Goal: Information Seeking & Learning: Learn about a topic

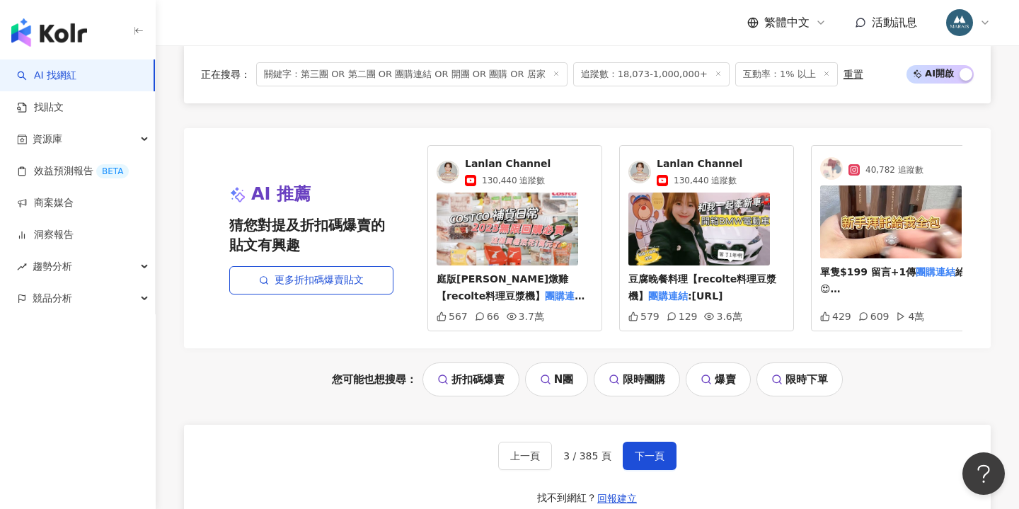
scroll to position [2865, 0]
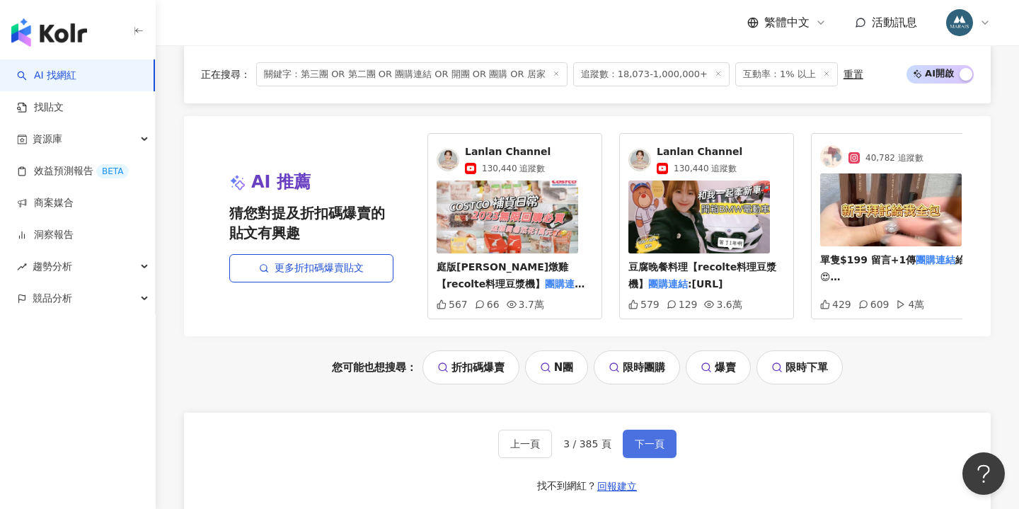
click at [634, 438] on span "下一頁" at bounding box center [649, 443] width 30 height 11
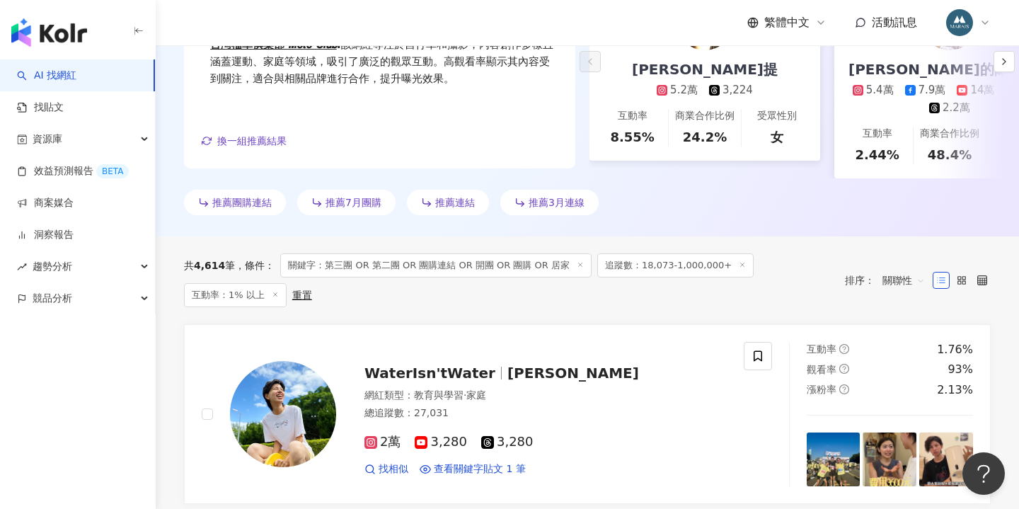
scroll to position [35, 0]
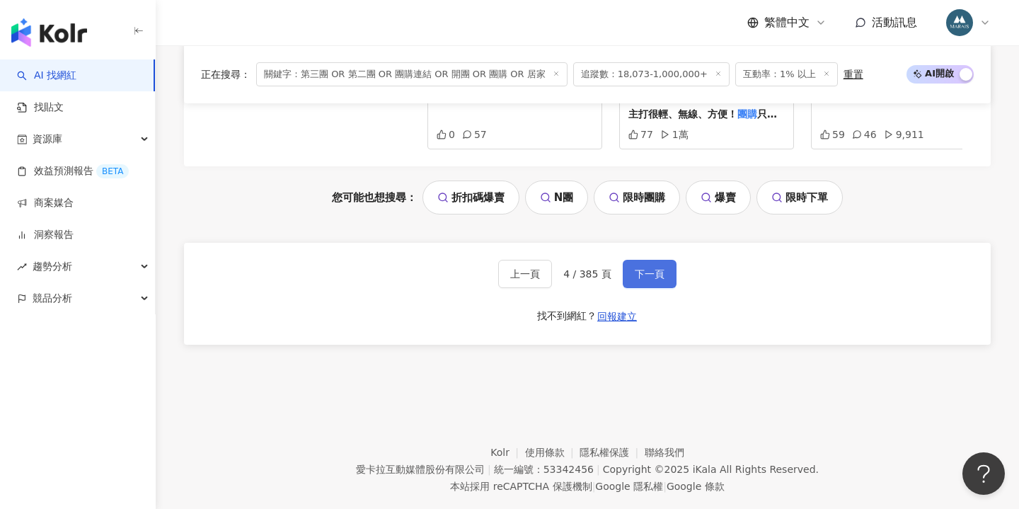
click at [631, 260] on button "下一頁" at bounding box center [649, 274] width 54 height 28
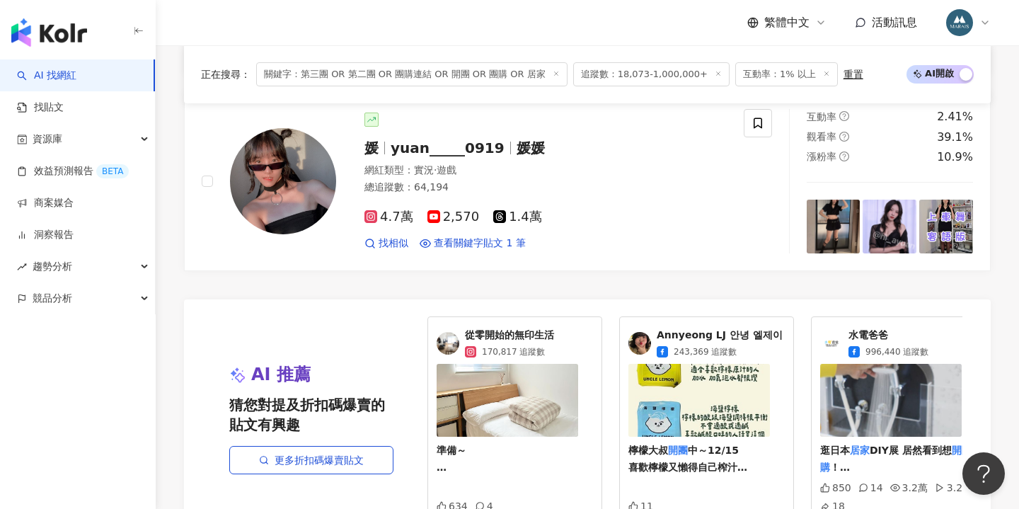
scroll to position [3049, 0]
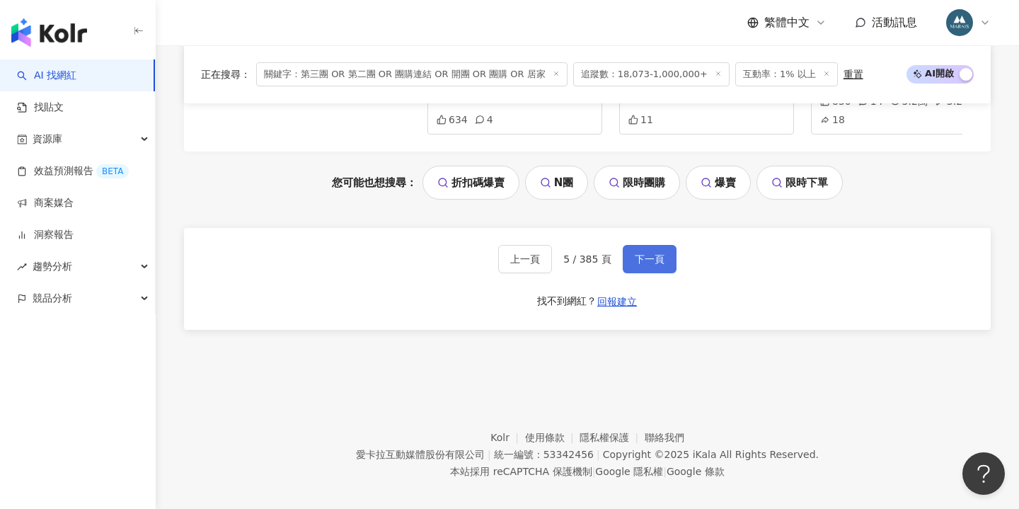
click at [640, 253] on span "下一頁" at bounding box center [649, 258] width 30 height 11
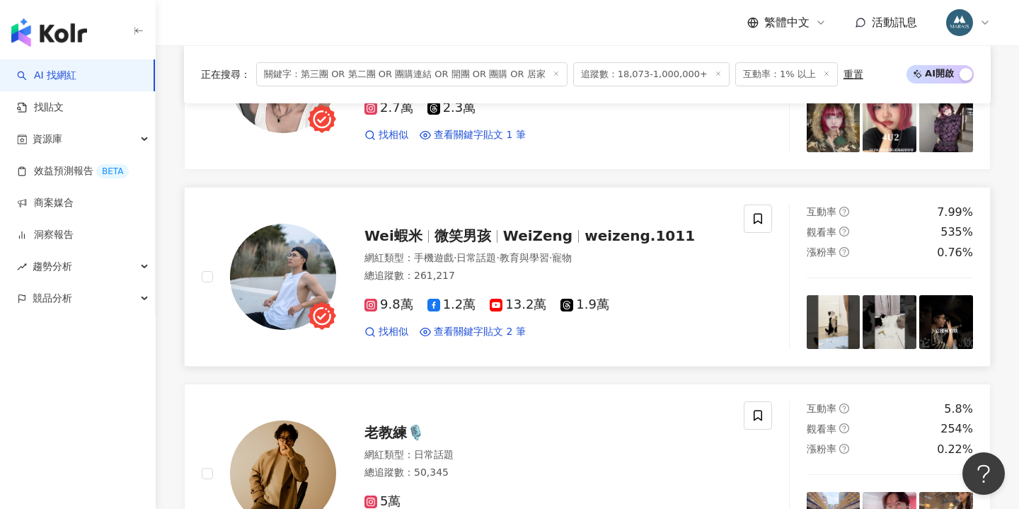
scroll to position [1016, 0]
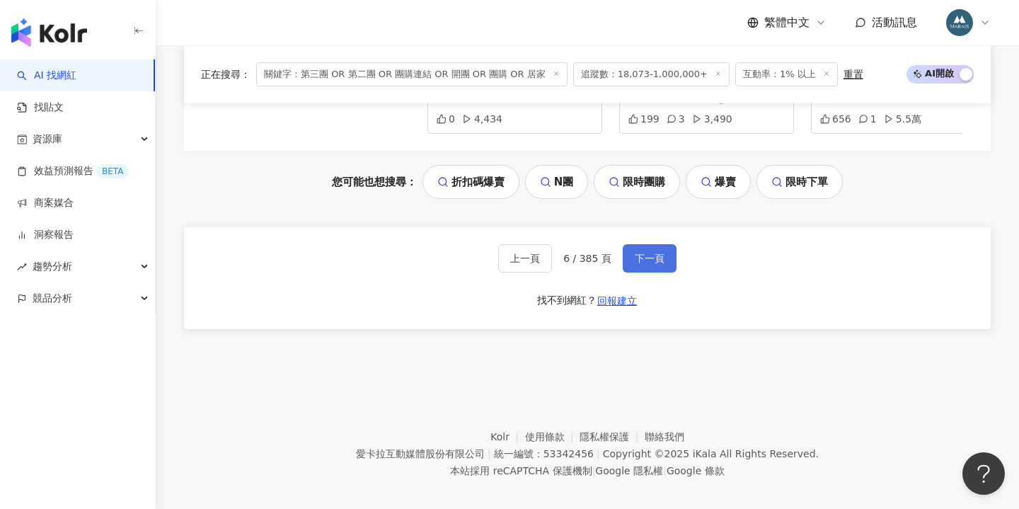
click at [651, 253] on span "下一頁" at bounding box center [649, 258] width 30 height 11
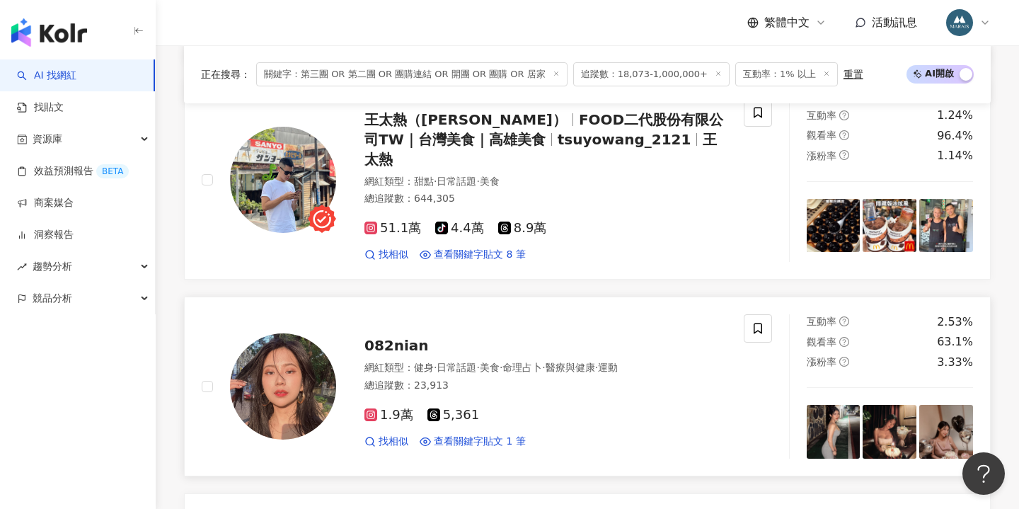
scroll to position [1098, 1]
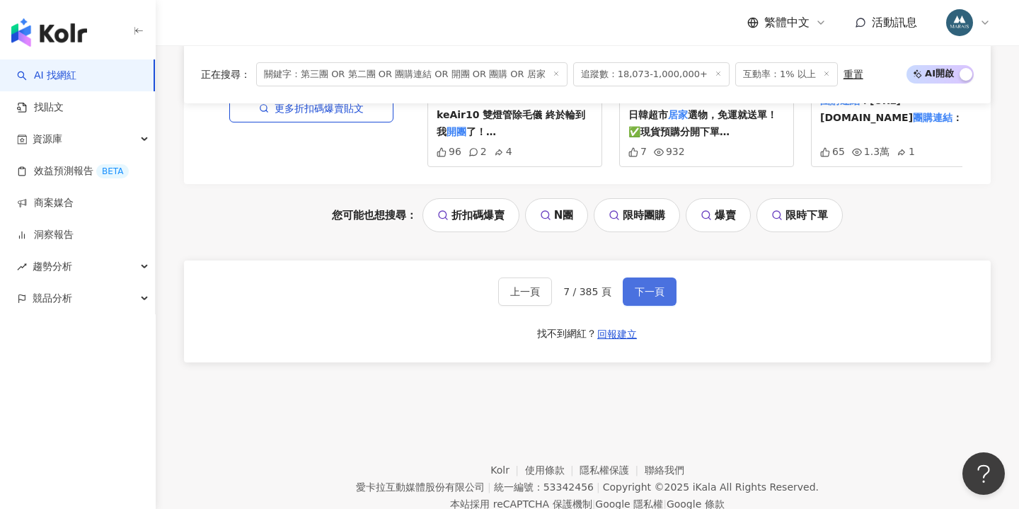
click at [646, 286] on span "下一頁" at bounding box center [649, 291] width 30 height 11
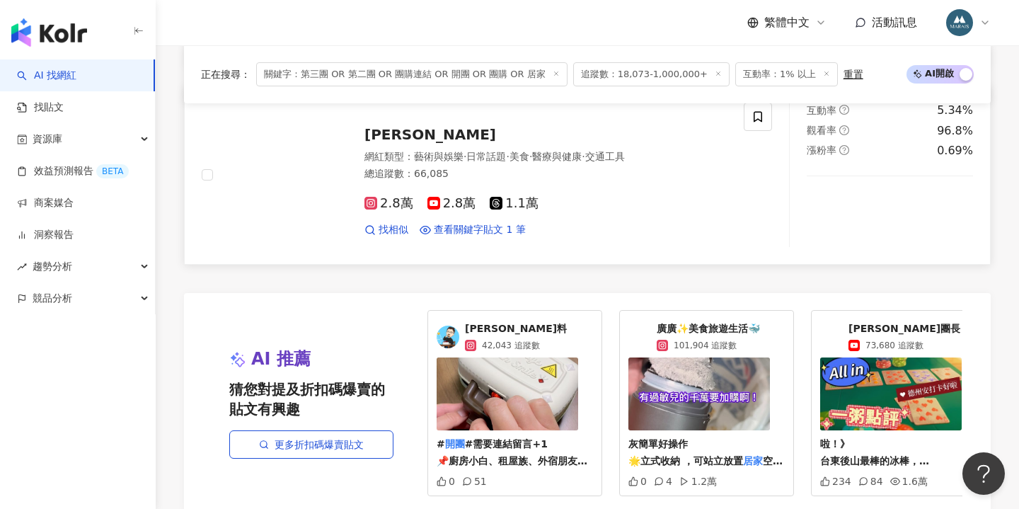
scroll to position [2967, 0]
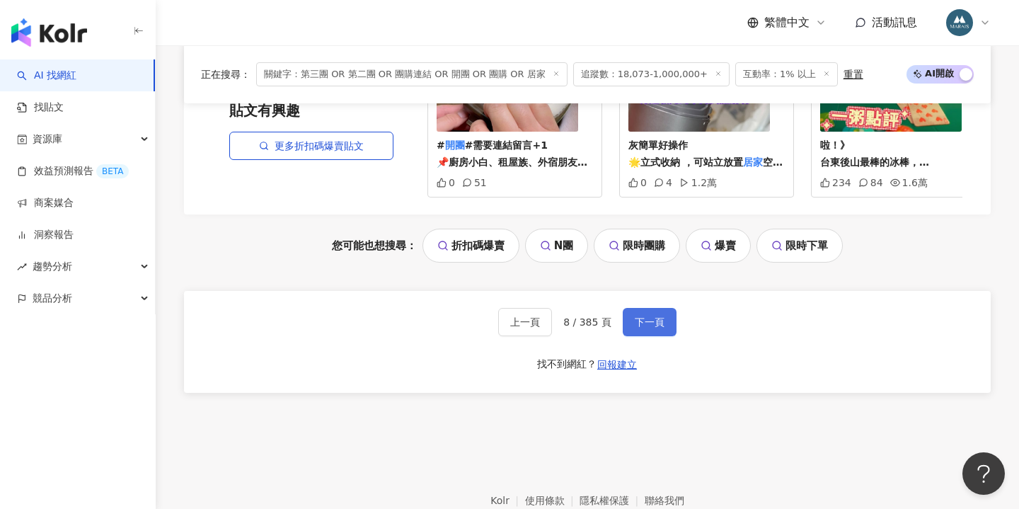
click at [656, 316] on span "下一頁" at bounding box center [649, 321] width 30 height 11
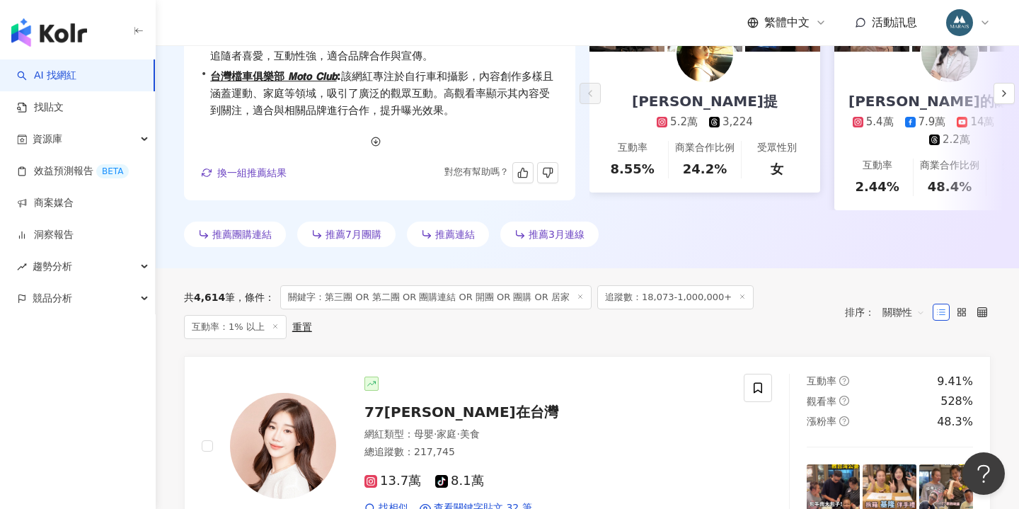
scroll to position [543, 0]
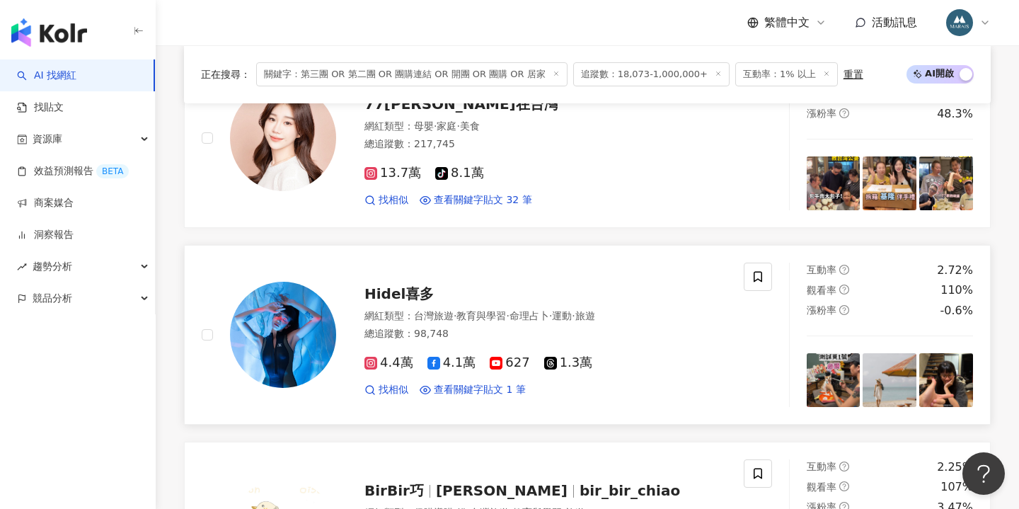
click at [282, 327] on img at bounding box center [283, 335] width 106 height 106
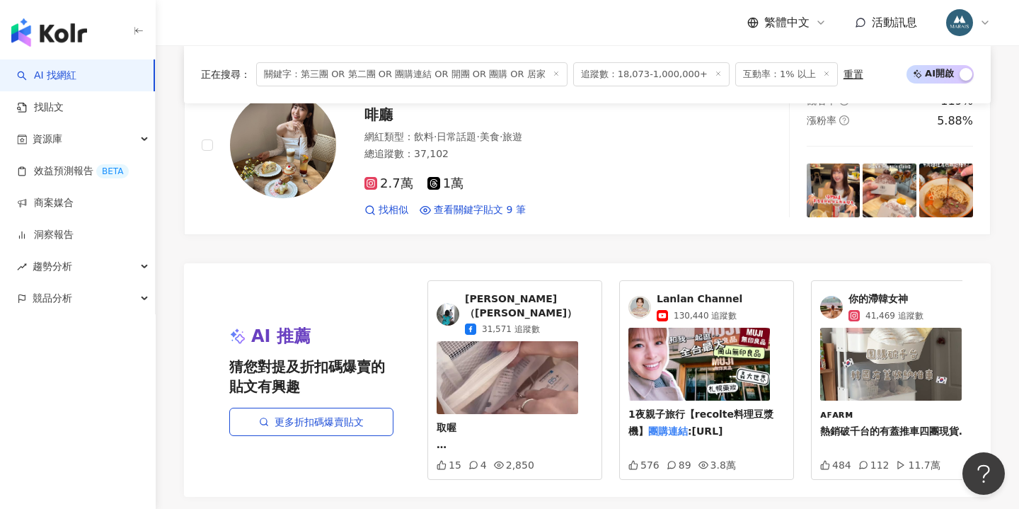
scroll to position [2908, 0]
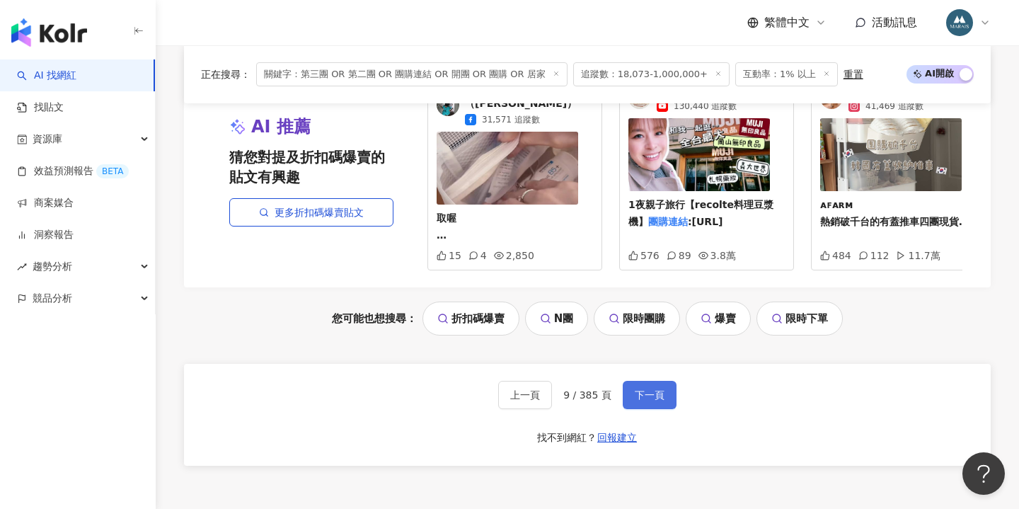
click at [644, 389] on span "下一頁" at bounding box center [649, 394] width 30 height 11
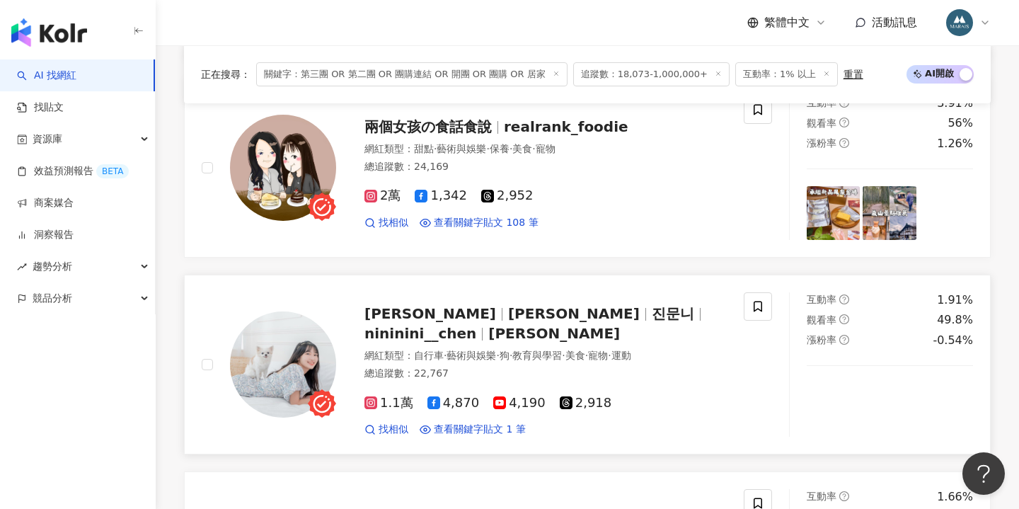
scroll to position [1530, 0]
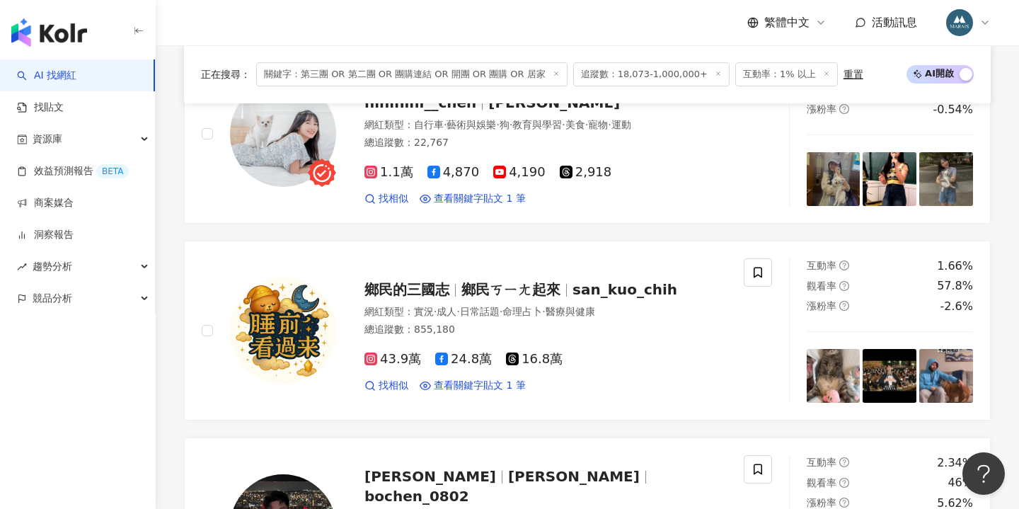
click at [492, 228] on div "惡狗GO 網紅類型 ： 藝術與娛樂 · 日常話題 · 狗 · 教育與學習 · 美食 · 醫療與健康 · 寵物 總追蹤數 ： 247,014 21.3萬 75 …" at bounding box center [587, 232] width 806 height 2343
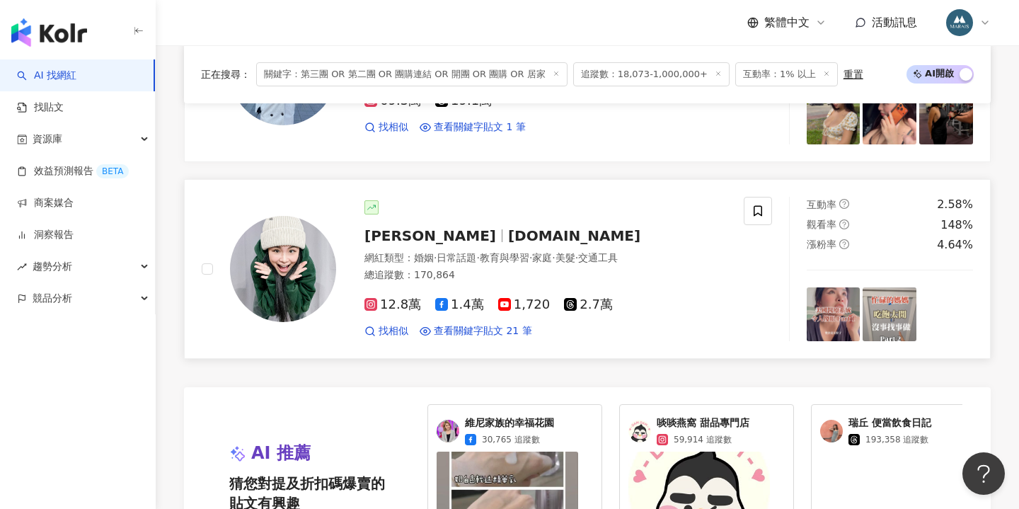
scroll to position [2937, 0]
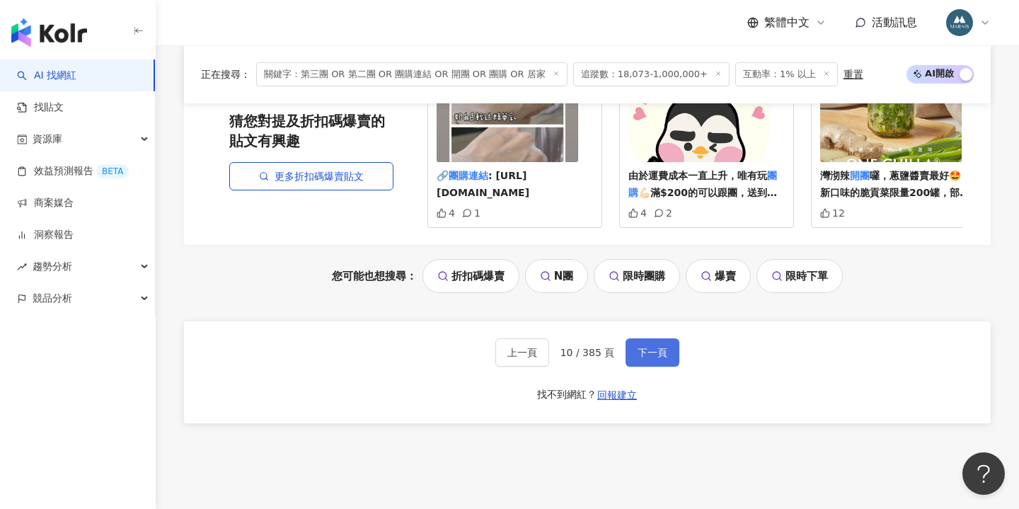
click at [652, 346] on button "下一頁" at bounding box center [652, 352] width 54 height 28
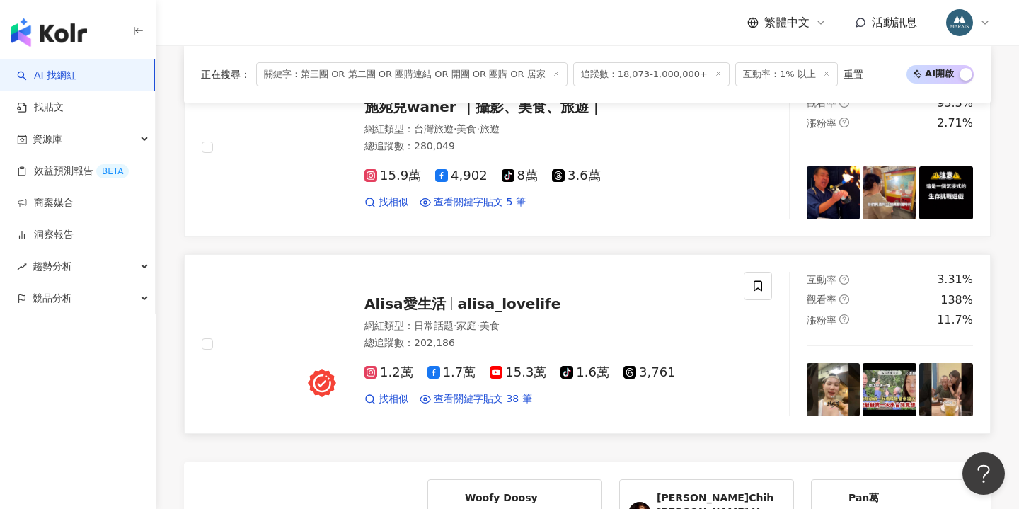
scroll to position [2977, 0]
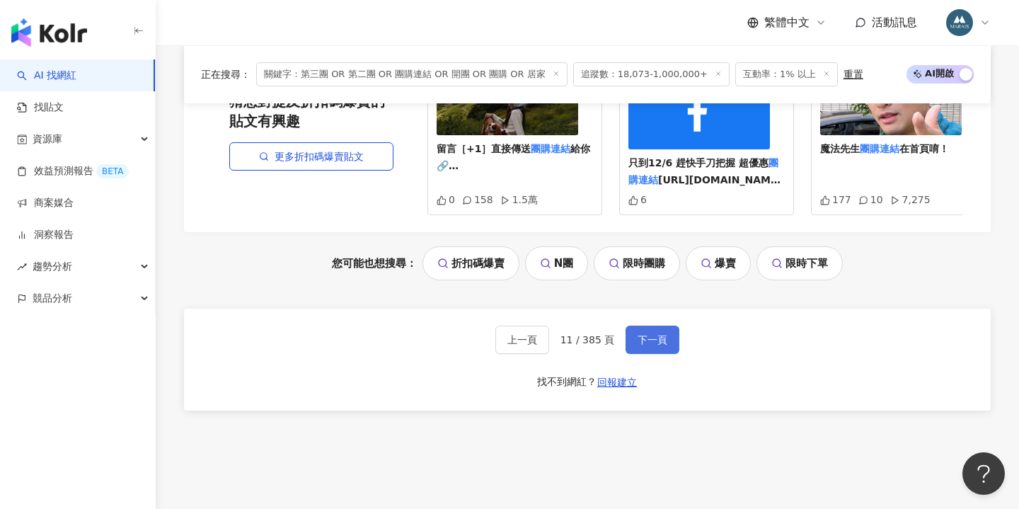
click at [644, 334] on span "下一頁" at bounding box center [652, 339] width 30 height 11
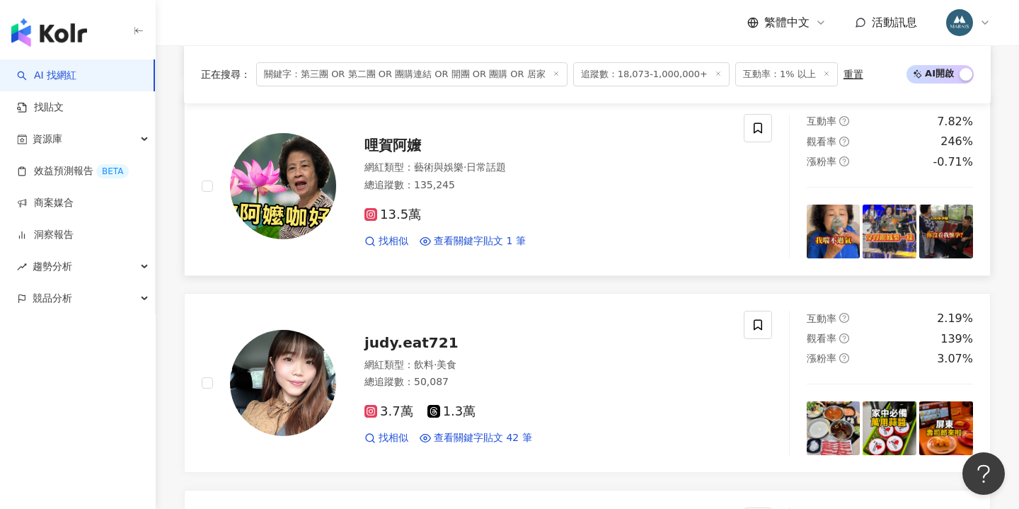
scroll to position [2068, 0]
click at [411, 136] on span "哩賀阿嬤" at bounding box center [392, 144] width 57 height 17
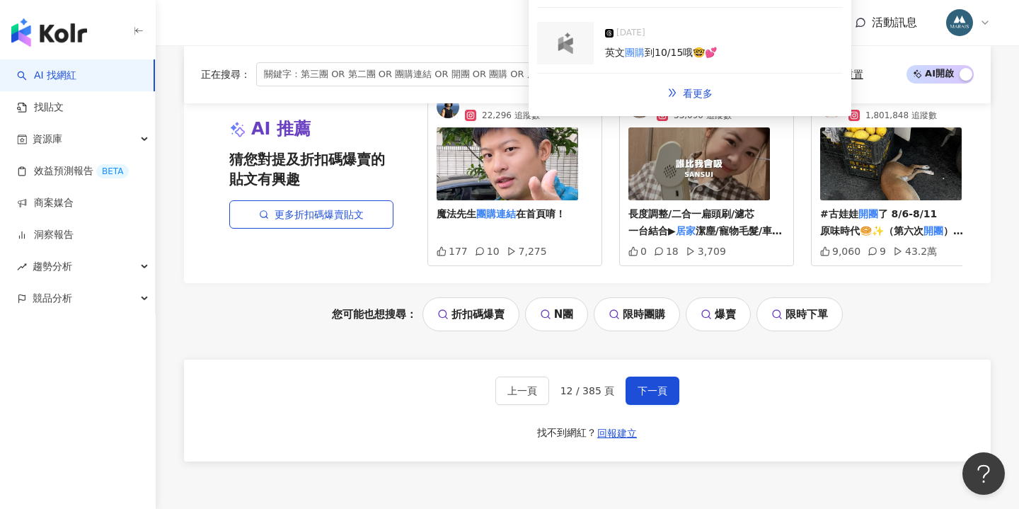
scroll to position [2964, 0]
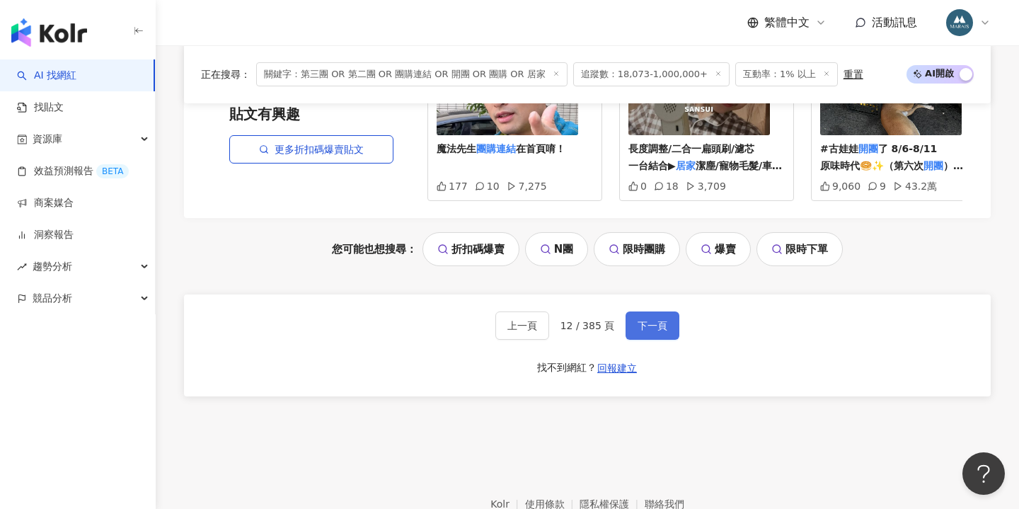
click at [655, 320] on button "下一頁" at bounding box center [652, 325] width 54 height 28
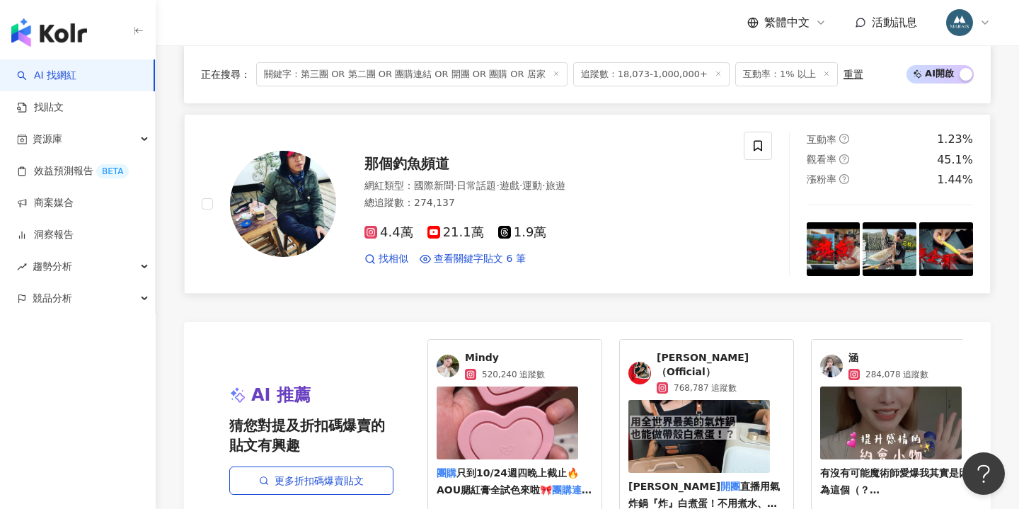
scroll to position [3031, 0]
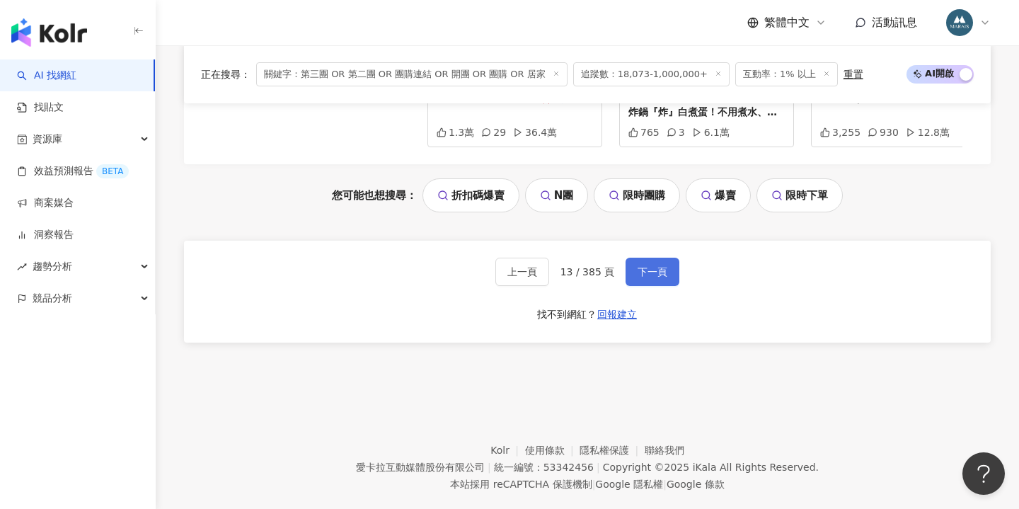
click at [645, 266] on span "下一頁" at bounding box center [652, 271] width 30 height 11
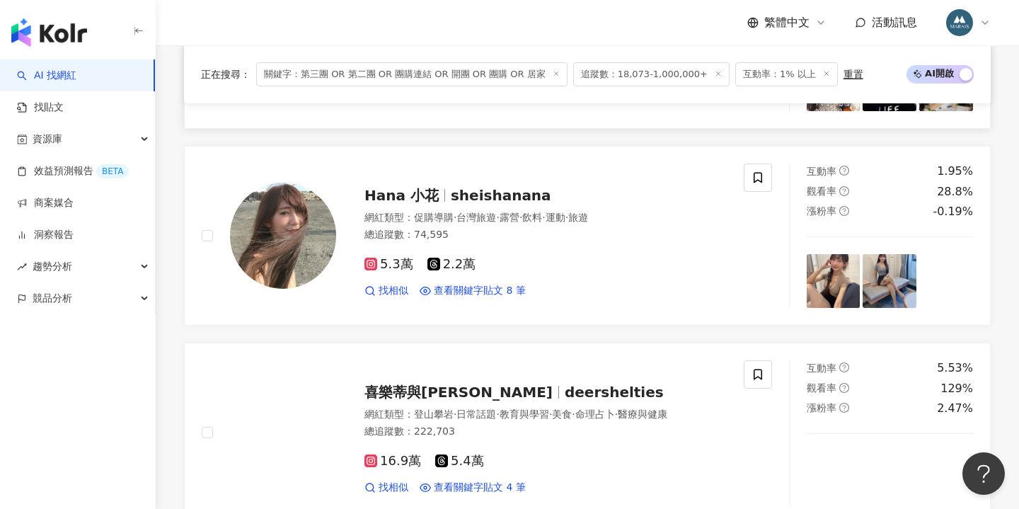
scroll to position [2423, 0]
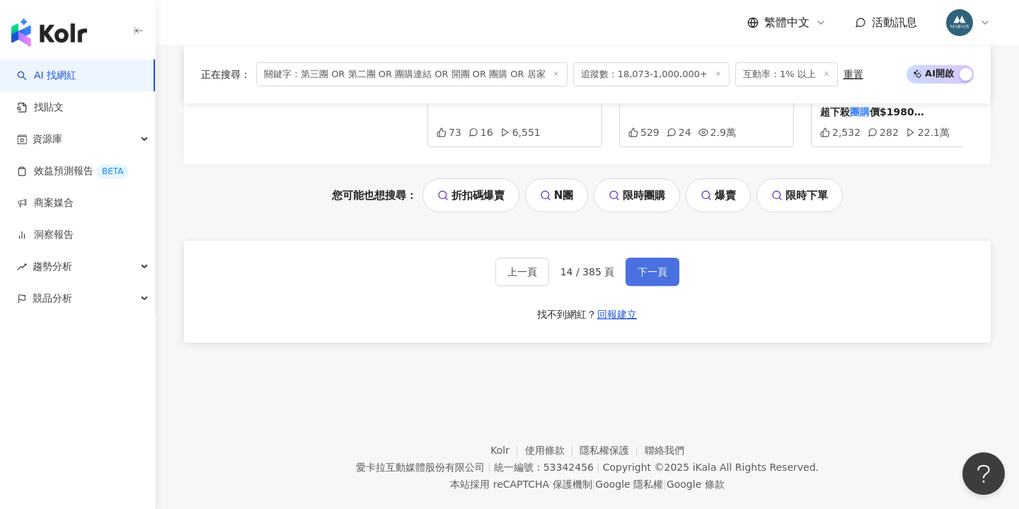
click at [644, 266] on span "下一頁" at bounding box center [652, 271] width 30 height 11
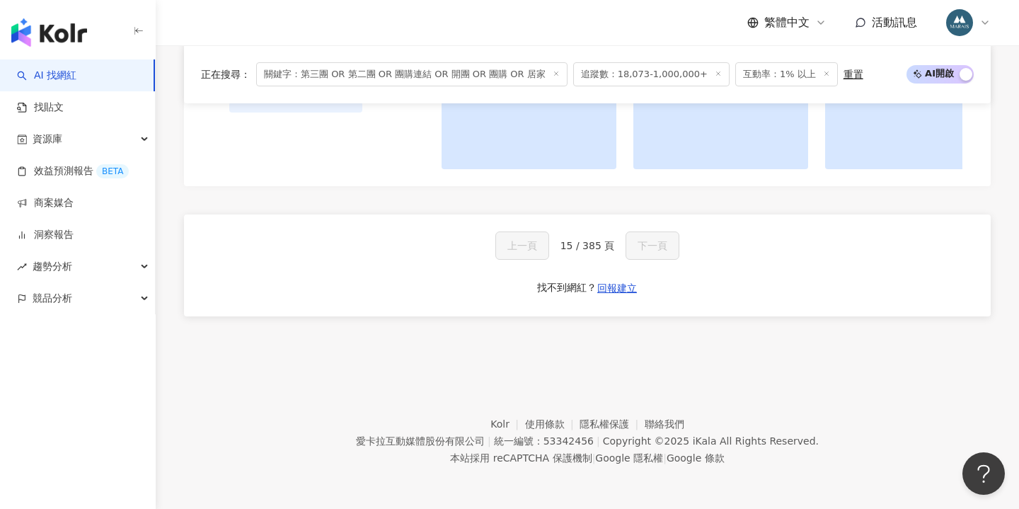
scroll to position [1468, 0]
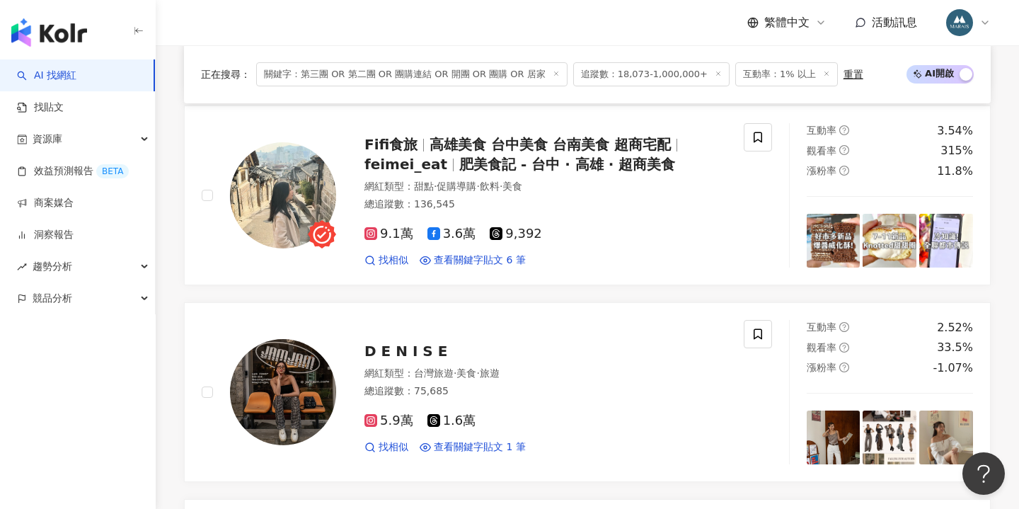
click at [568, 47] on div "正在搜尋 ： 關鍵字：第三團 OR 第二團 OR 團購連結 OR 開團 OR 團購 OR 居家 追蹤數：18,073-1,000,000+ 互動率：1% 以上…" at bounding box center [587, 74] width 806 height 58
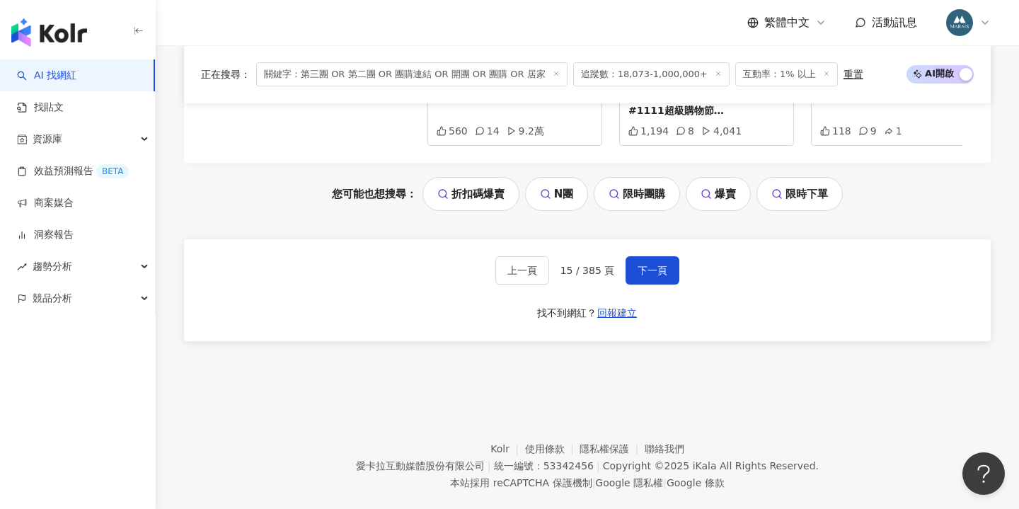
scroll to position [3031, 0]
click at [651, 266] on span "下一頁" at bounding box center [652, 271] width 30 height 11
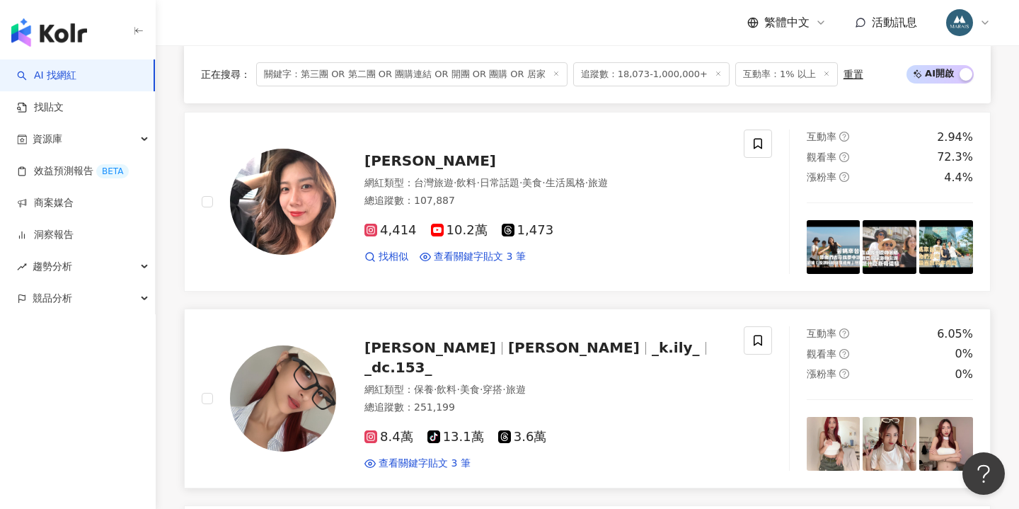
scroll to position [1659, 0]
click at [481, 300] on div "?77[PERSON_NAME]；[PERSON_NAME]?? immom077 網紅類型 ： 藝術與娛樂 · 日常話題 · 醫療與健康 總追蹤數 ： 29…" at bounding box center [587, 103] width 806 height 2343
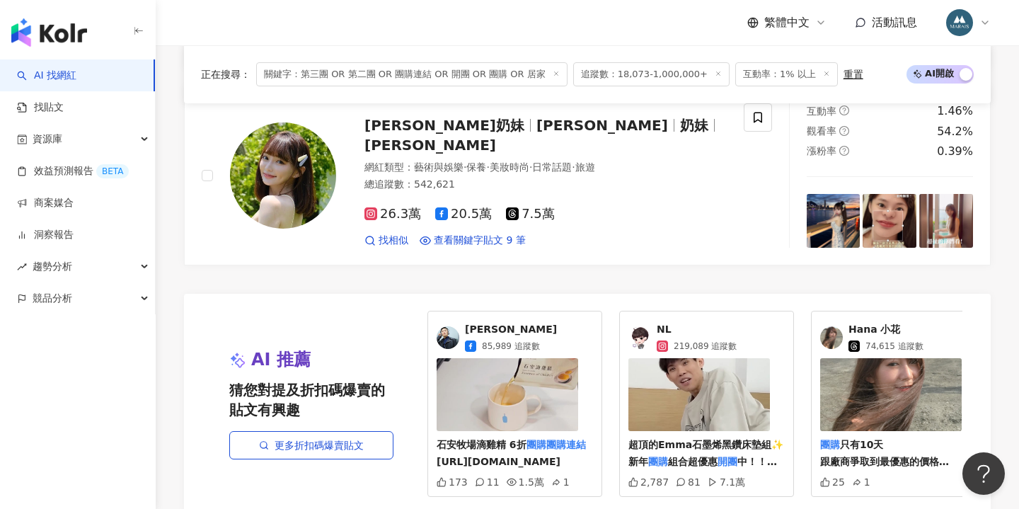
scroll to position [2672, 0]
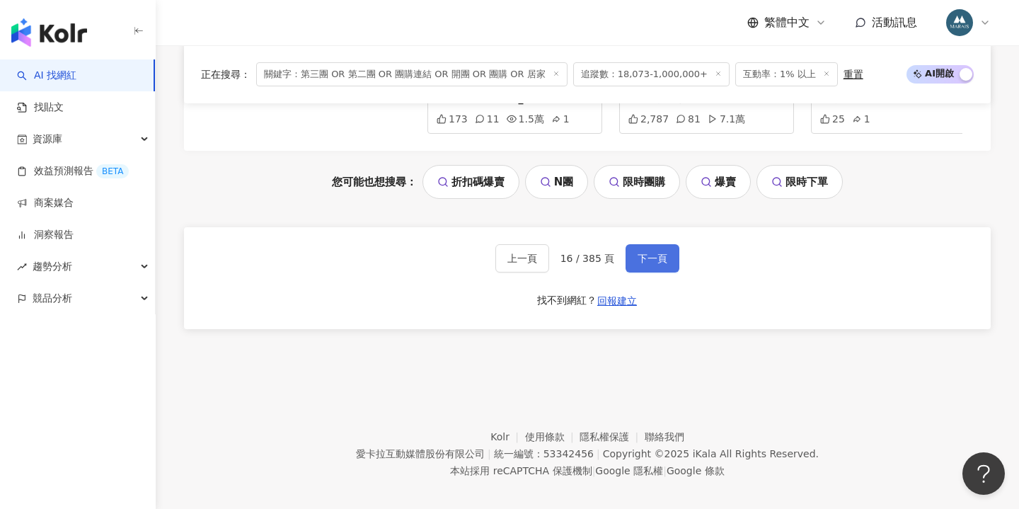
click at [654, 253] on span "下一頁" at bounding box center [652, 258] width 30 height 11
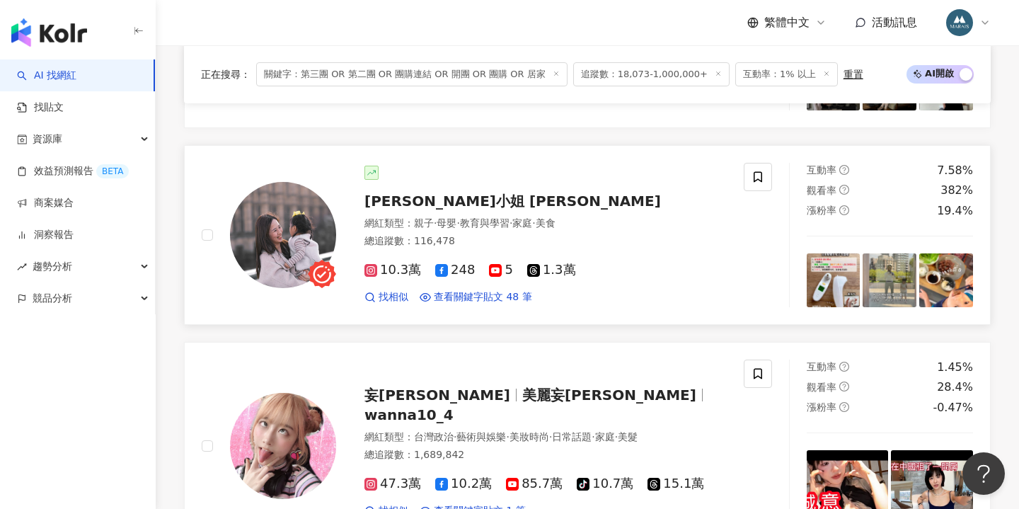
scroll to position [664, 0]
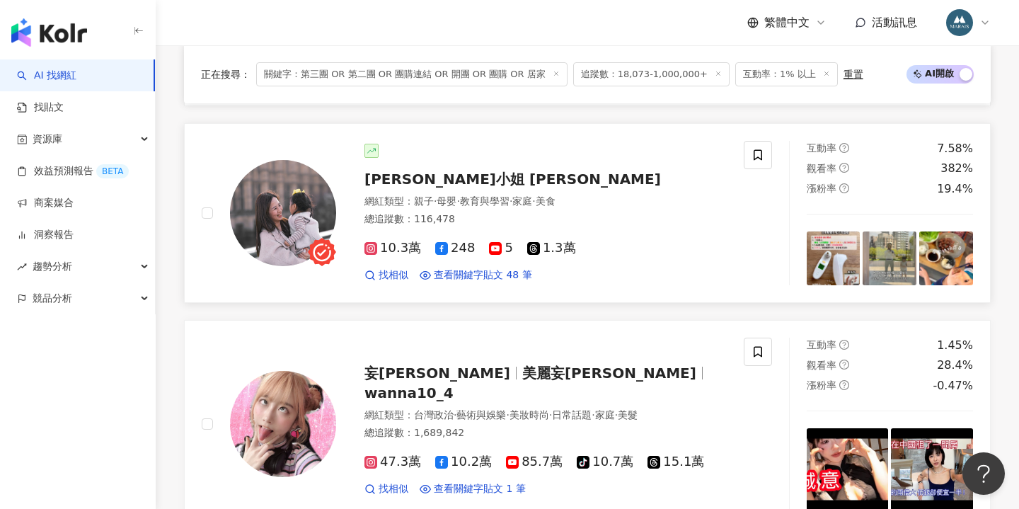
click at [431, 163] on div "[PERSON_NAME]小姐 [PERSON_NAME] 網紅類型 ： 親子 · 母嬰 · 教育與學習 · 家庭 · 美食 總追蹤數 ： 116,478 1…" at bounding box center [531, 213] width 390 height 138
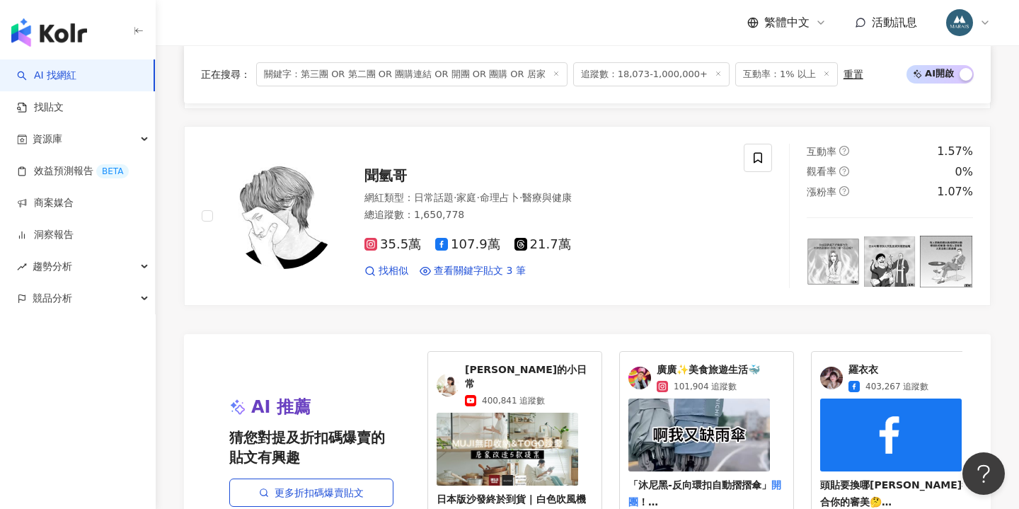
scroll to position [2941, 0]
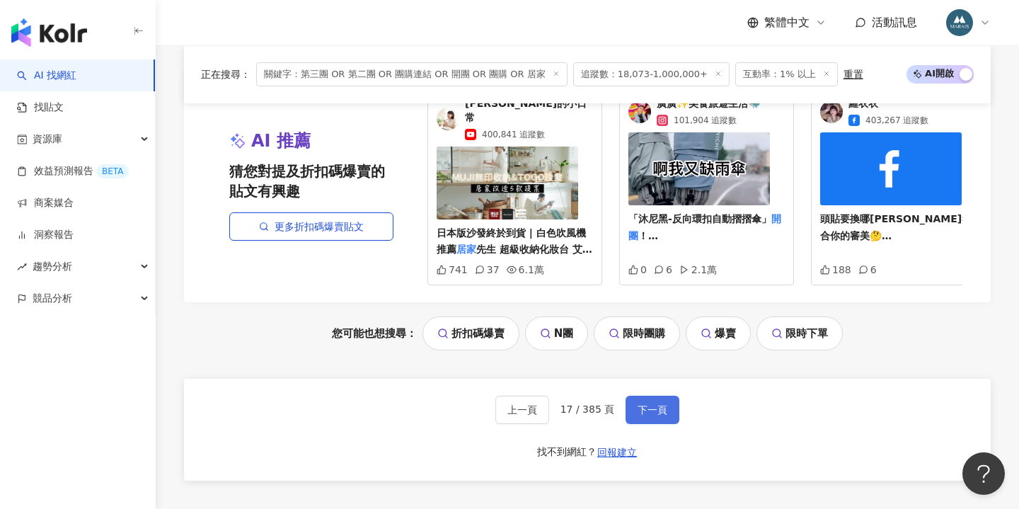
click at [659, 404] on span "下一頁" at bounding box center [652, 409] width 30 height 11
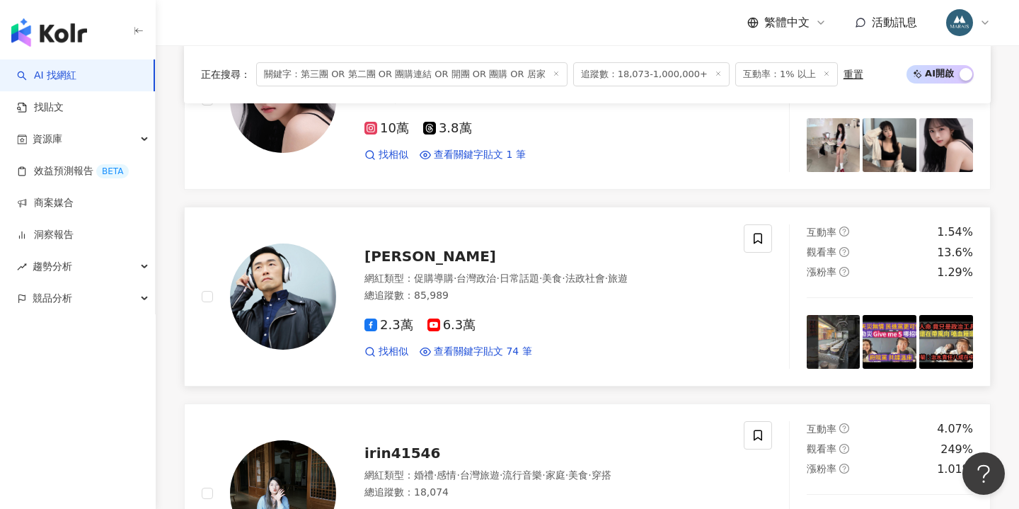
scroll to position [2406, 0]
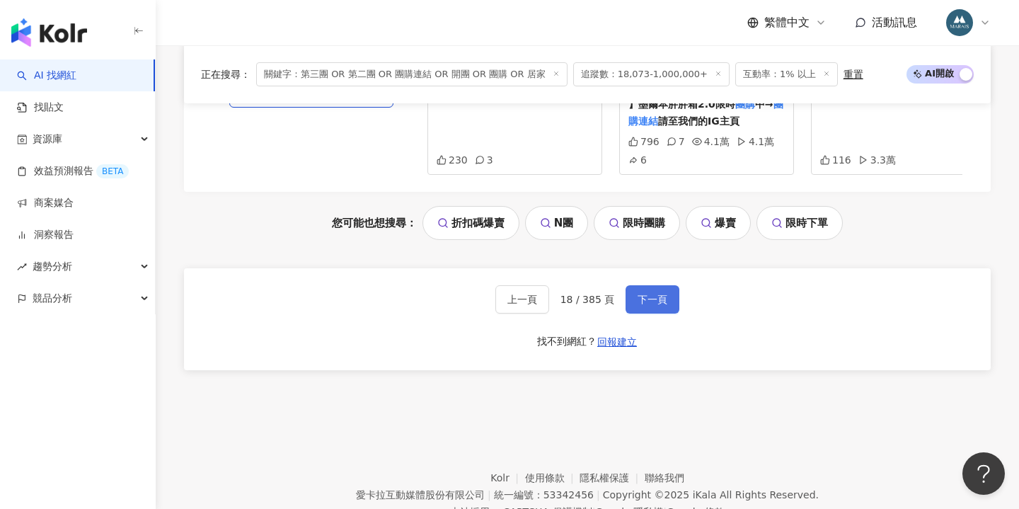
click at [644, 294] on span "下一頁" at bounding box center [652, 299] width 30 height 11
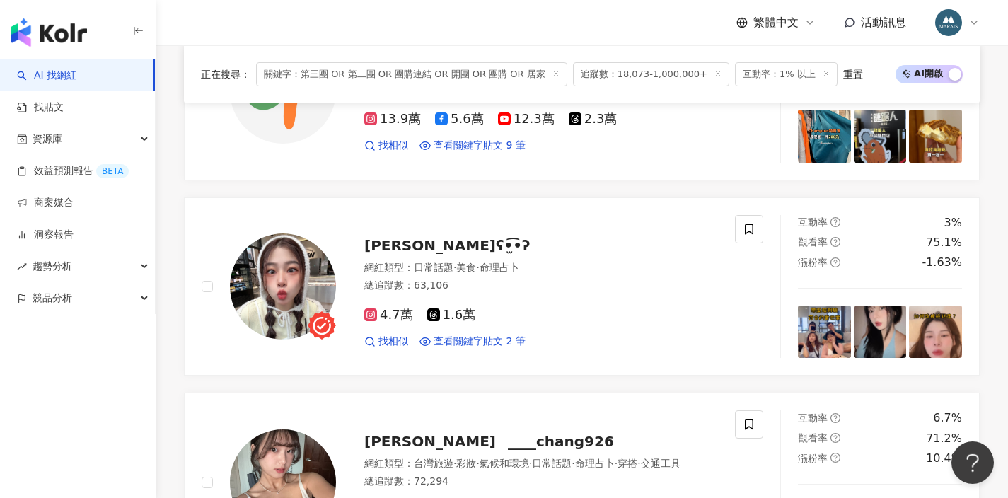
scroll to position [1379, 0]
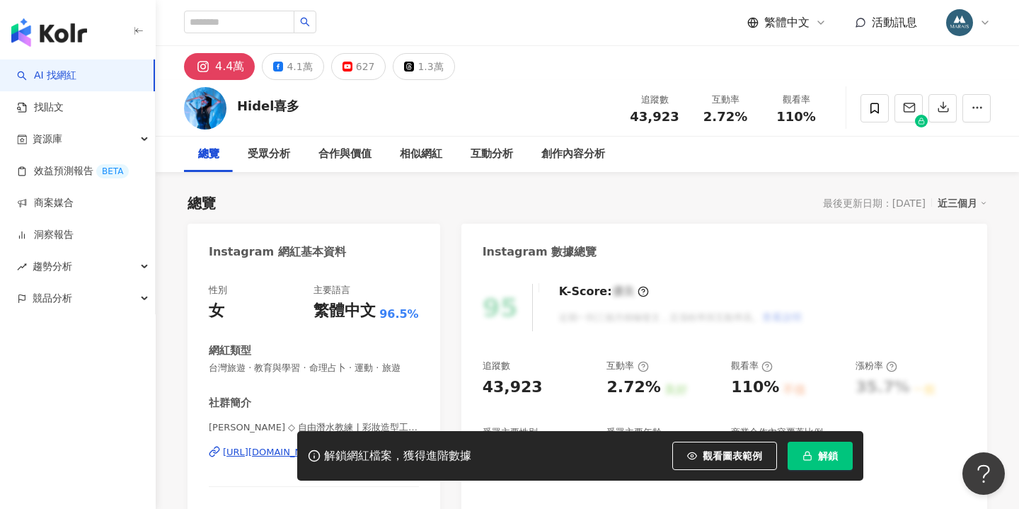
drag, startPoint x: 78, startPoint y: 30, endPoint x: 75, endPoint y: 39, distance: 8.9
click at [78, 30] on img "button" at bounding box center [49, 32] width 76 height 28
click at [75, 39] on img "button" at bounding box center [49, 32] width 76 height 28
click at [75, 31] on img "button" at bounding box center [49, 32] width 76 height 28
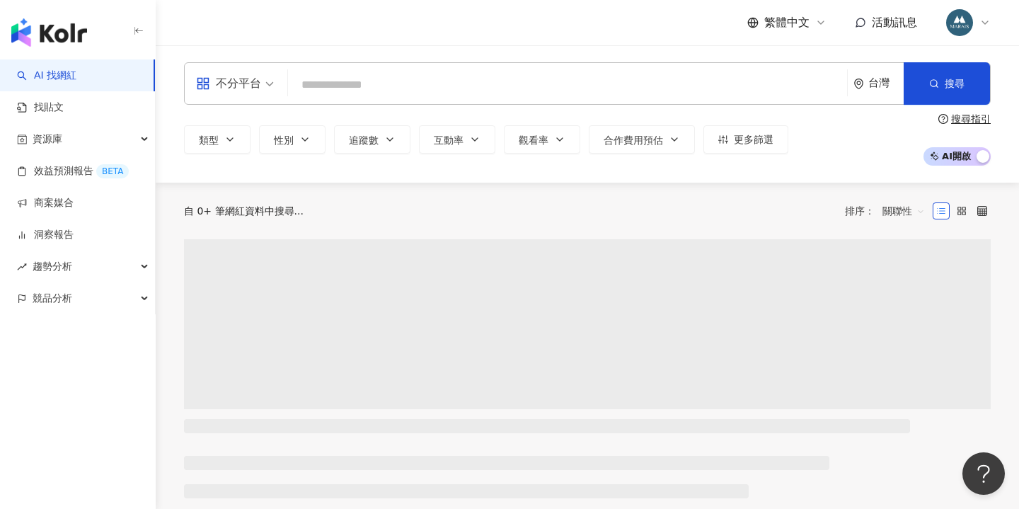
click at [343, 78] on input "search" at bounding box center [567, 84] width 547 height 27
type input "**********"
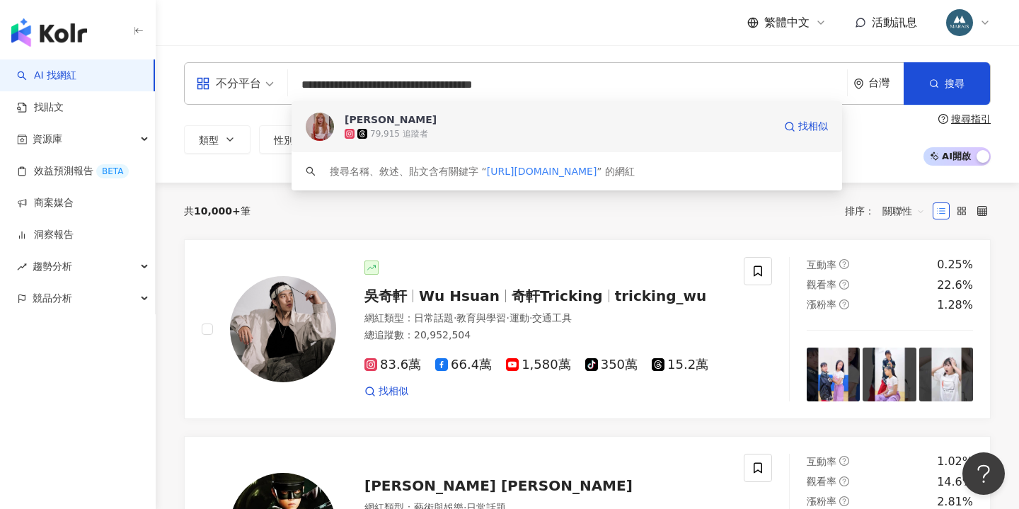
click at [385, 120] on span "楊佳晨" at bounding box center [558, 119] width 429 height 14
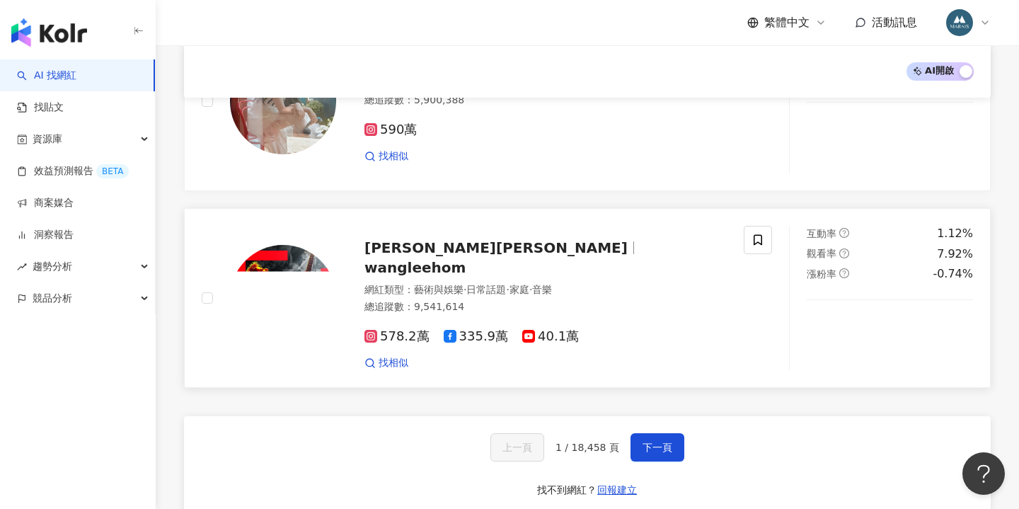
scroll to position [2285, 0]
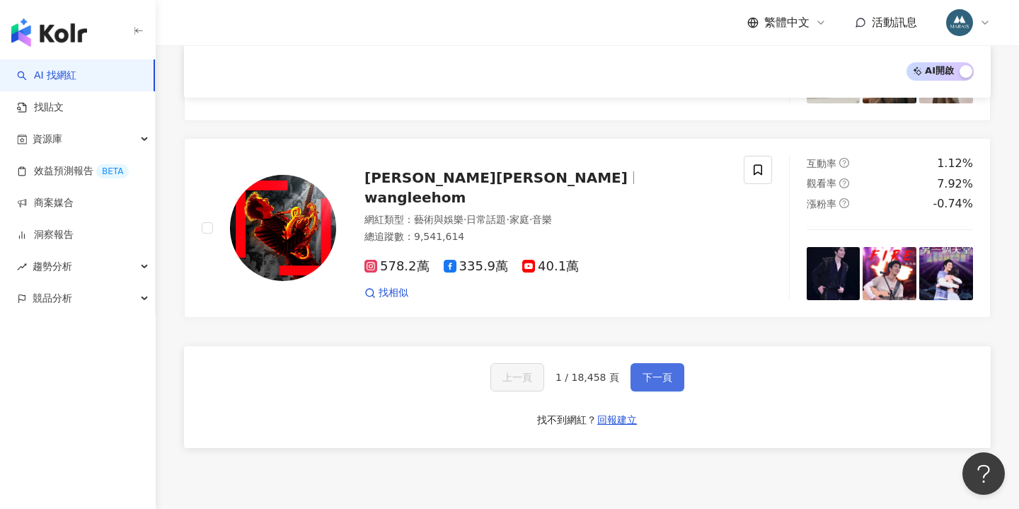
click at [656, 371] on span "下一頁" at bounding box center [657, 376] width 30 height 11
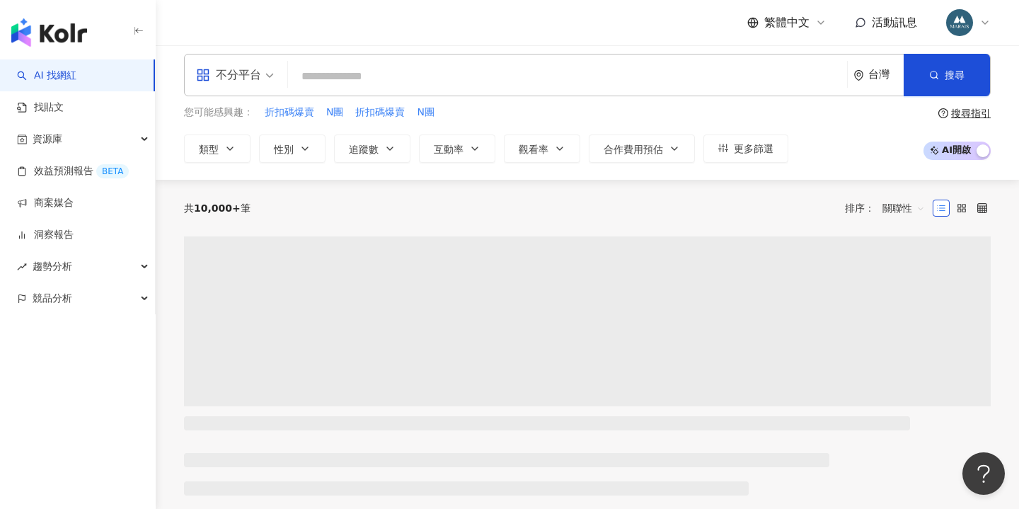
scroll to position [0, 0]
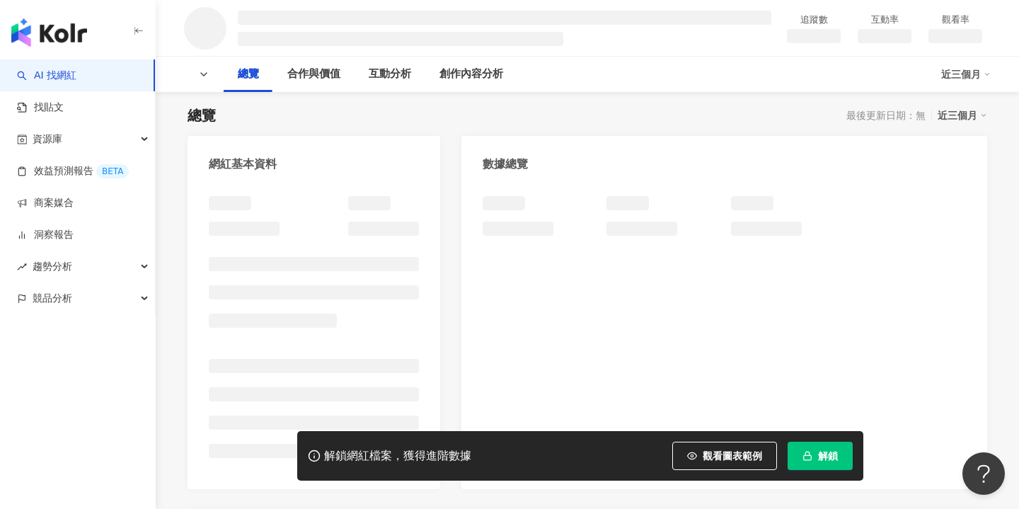
scroll to position [100, 0]
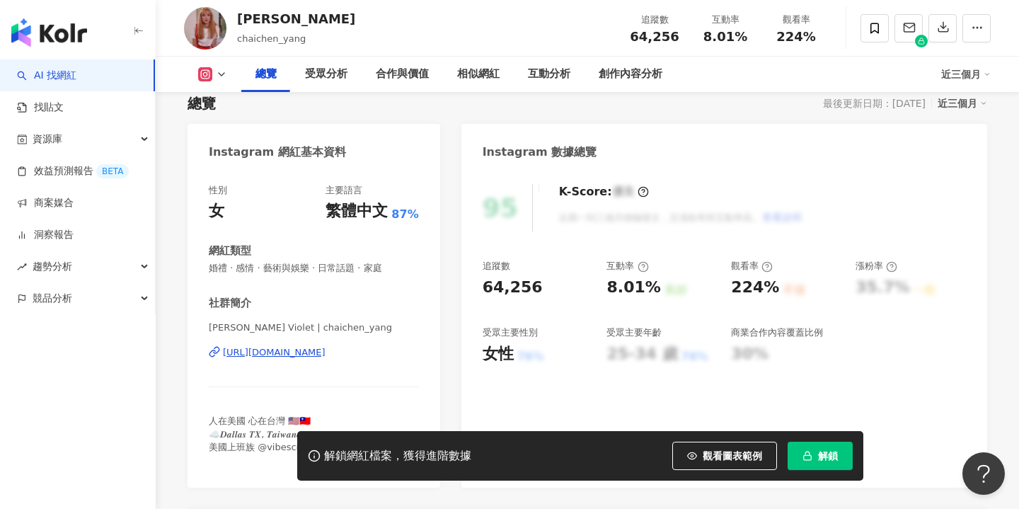
scroll to position [373, 0]
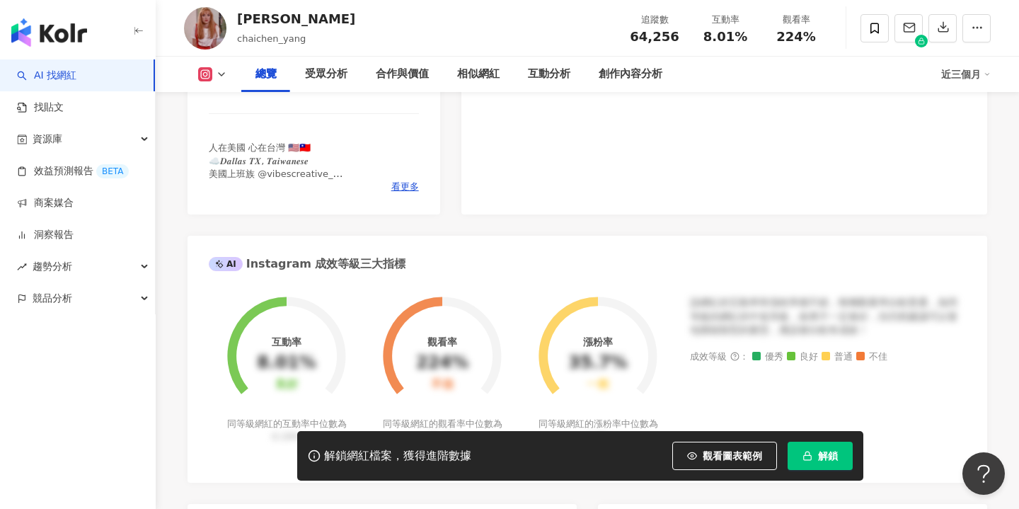
drag, startPoint x: 813, startPoint y: 446, endPoint x: 813, endPoint y: 459, distance: 13.5
click at [813, 446] on button "解鎖" at bounding box center [819, 455] width 65 height 28
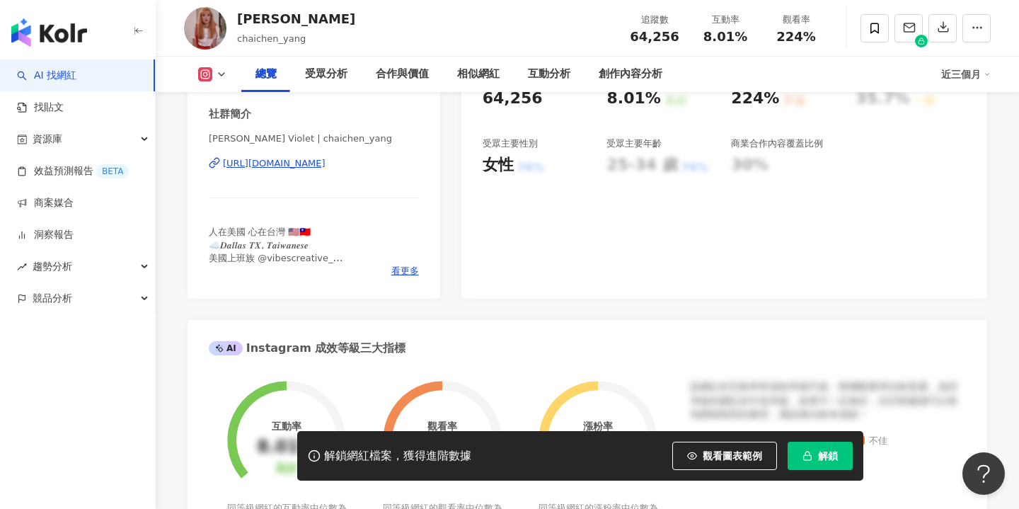
click at [813, 450] on button "解鎖" at bounding box center [819, 455] width 65 height 28
drag, startPoint x: 813, startPoint y: 459, endPoint x: 734, endPoint y: 347, distance: 137.6
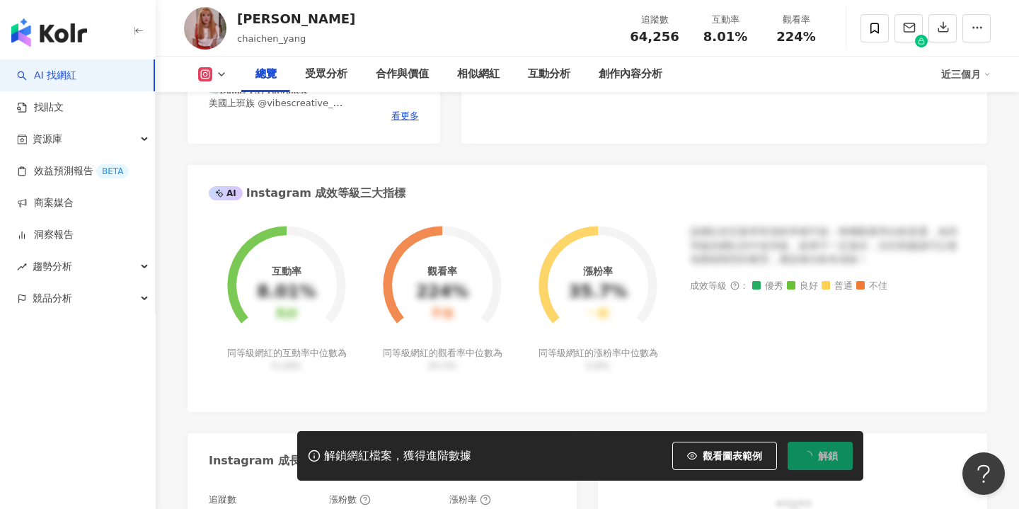
scroll to position [449, 0]
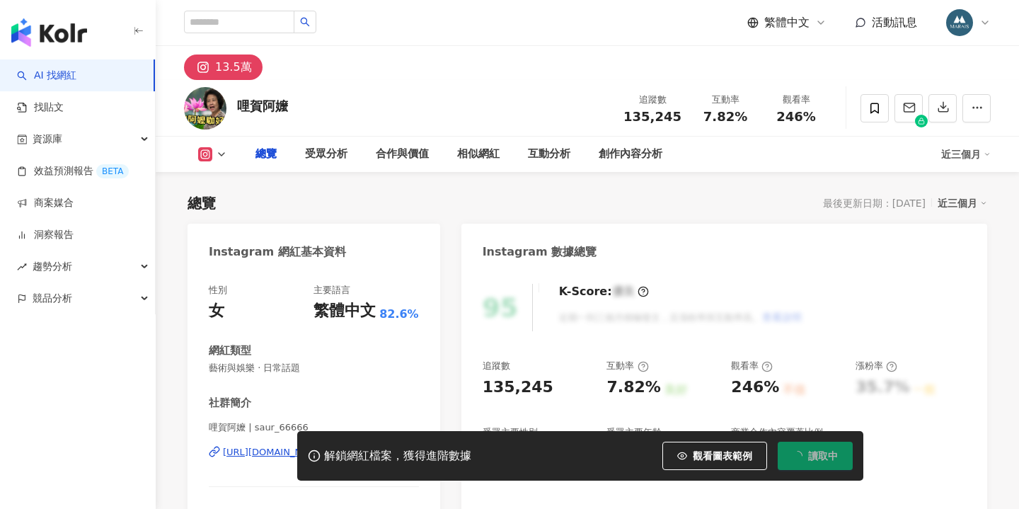
scroll to position [149, 0]
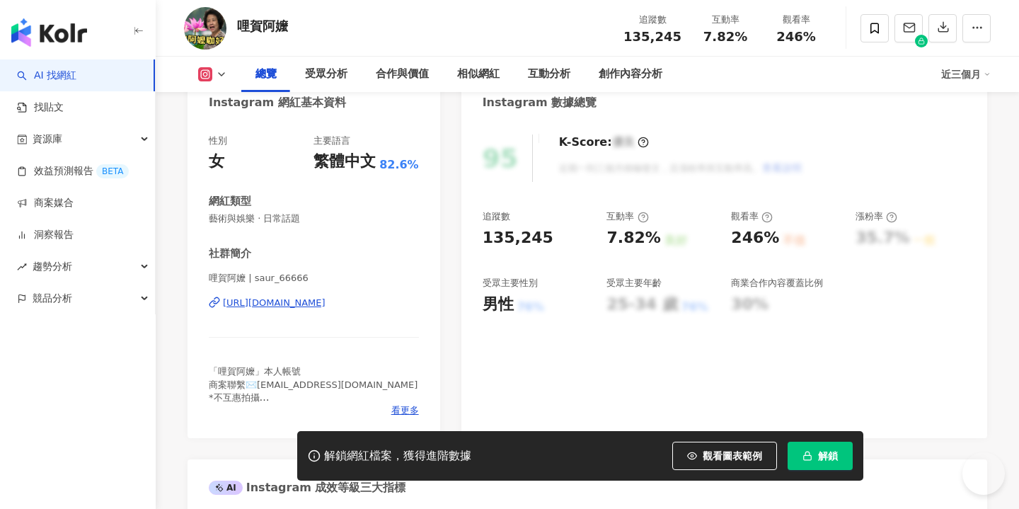
click at [325, 305] on div "https://www.instagram.com/saur_66666/" at bounding box center [274, 302] width 103 height 13
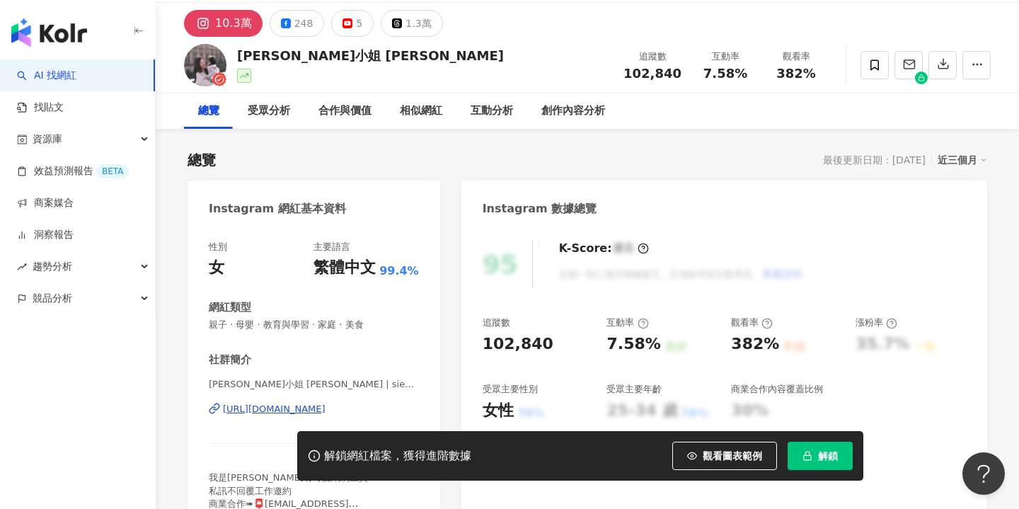
scroll to position [52, 0]
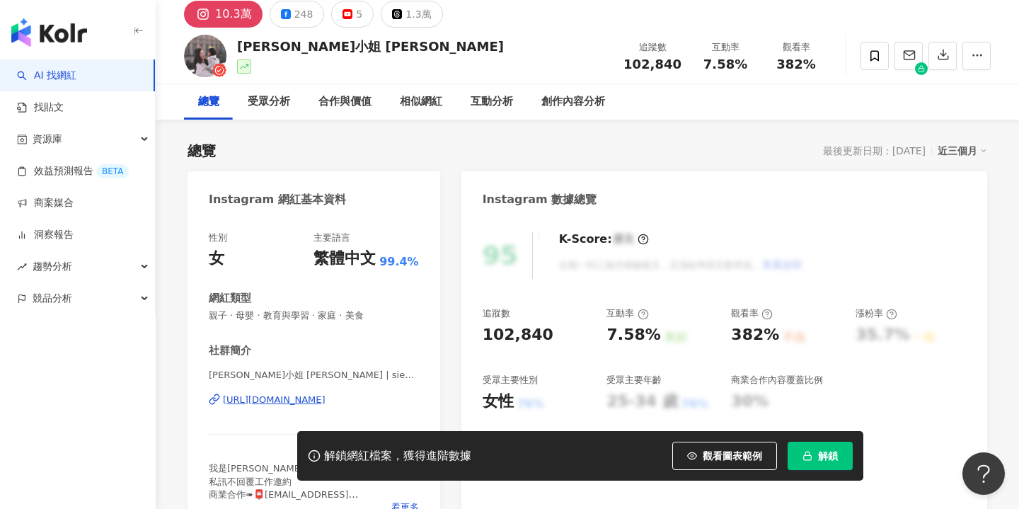
click at [816, 454] on button "解鎖" at bounding box center [819, 455] width 65 height 28
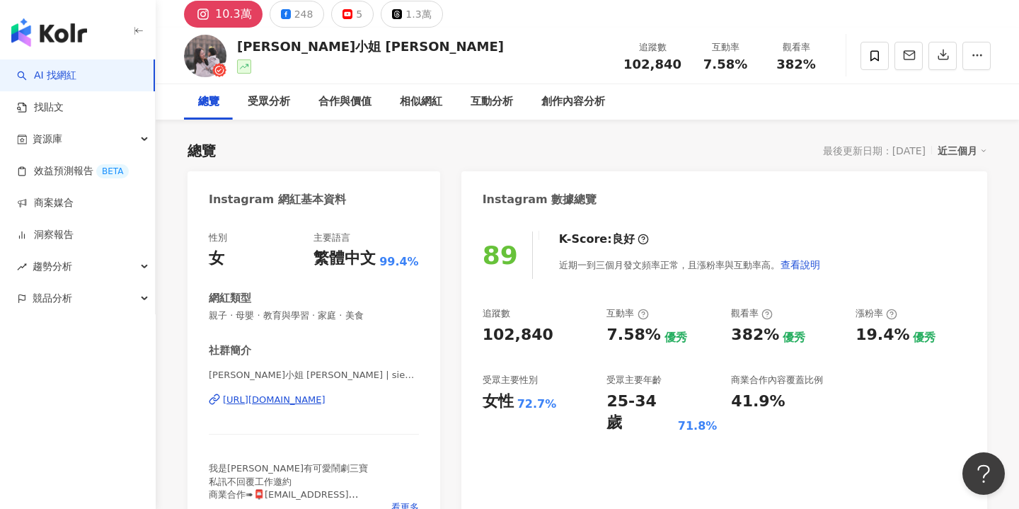
click at [325, 399] on div "https://www.instagram.com/sienna__chen/" at bounding box center [274, 399] width 103 height 13
